Goal: Check status: Check status

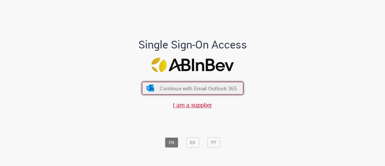
click at [185, 86] on span "Continue with Email Outlook 365" at bounding box center [198, 88] width 77 height 7
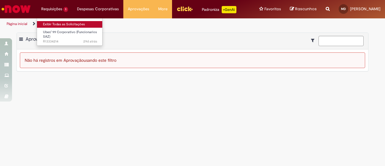
click at [55, 25] on link "Exibir Todas as Solicitações" at bounding box center [70, 24] width 66 height 7
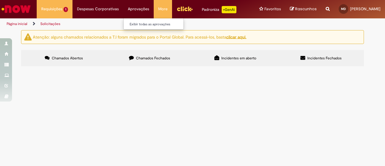
click at [73, 9] on li "Aprovações Exibir todas as aprovações" at bounding box center [55, 9] width 36 height 18
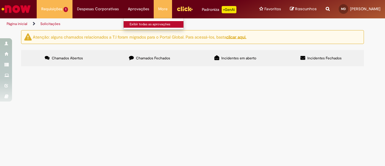
click at [137, 24] on link "Exibir todas as aprovações" at bounding box center [157, 24] width 66 height 7
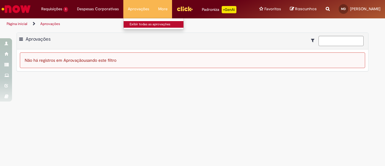
click at [132, 24] on link "Exibir todas as aprovações" at bounding box center [157, 24] width 66 height 7
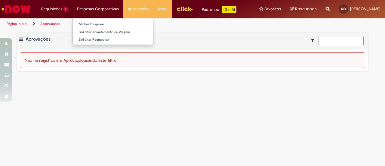
click at [73, 12] on li "Despesas Corporativas Minhas Despesas Solicitar Adiantamento de Viagem Solicita…" at bounding box center [55, 9] width 36 height 18
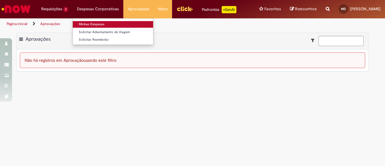
click at [98, 24] on link "Minhas Despesas" at bounding box center [113, 24] width 80 height 7
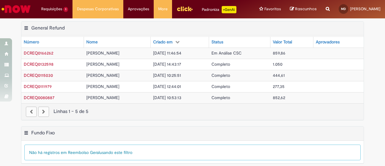
click at [182, 52] on span "[DATE] 11:46:54" at bounding box center [167, 52] width 28 height 5
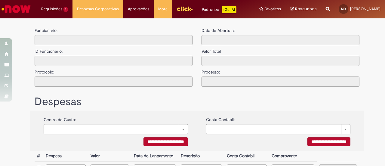
type input "**********"
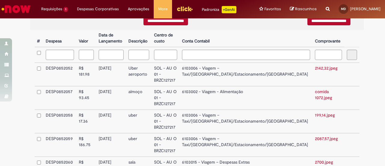
scroll to position [33, 0]
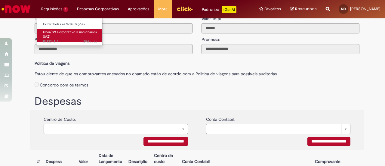
click at [54, 34] on span "Uber/ 99 Corporativo (Funcionarios SAZ)" at bounding box center [70, 34] width 54 height 9
